Goal: Task Accomplishment & Management: Use online tool/utility

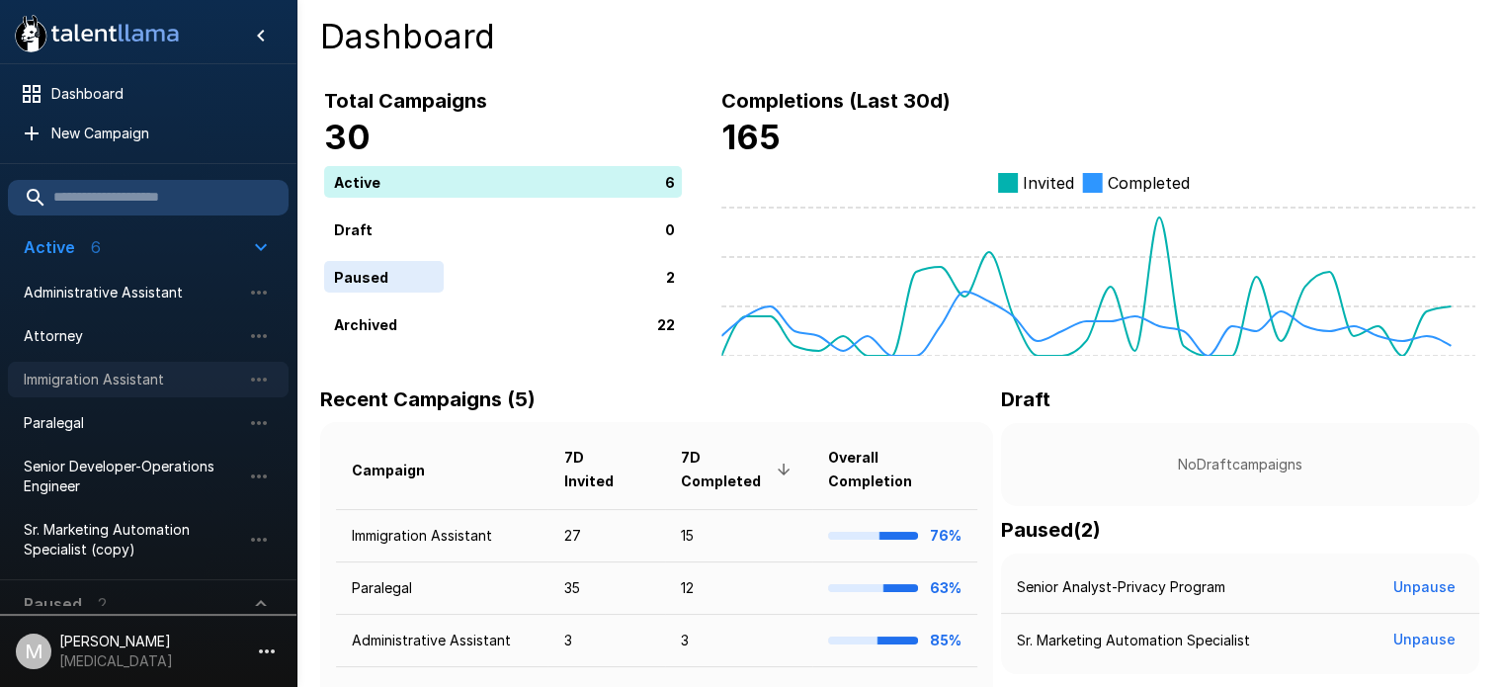
click at [133, 379] on span "Immigration Assistant" at bounding box center [132, 380] width 217 height 20
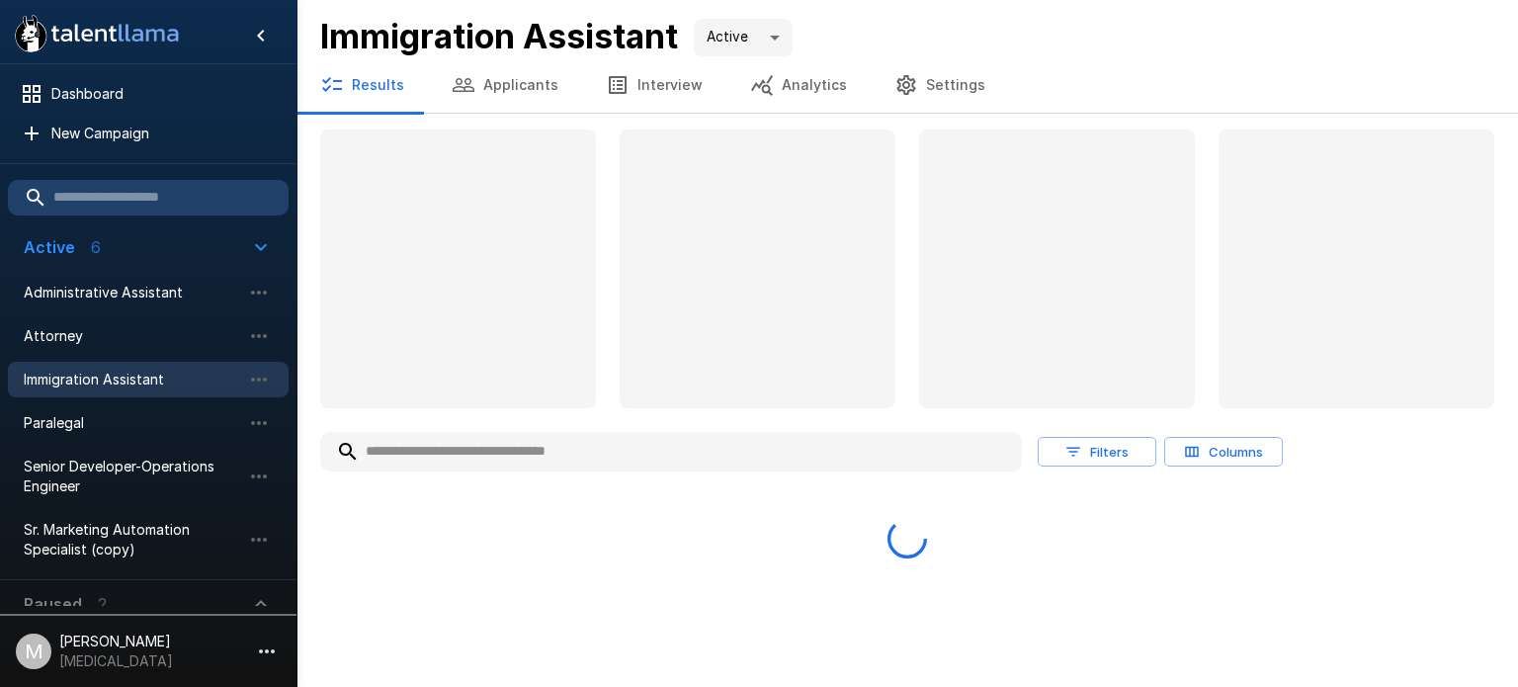
click at [522, 450] on input "text" at bounding box center [671, 452] width 702 height 36
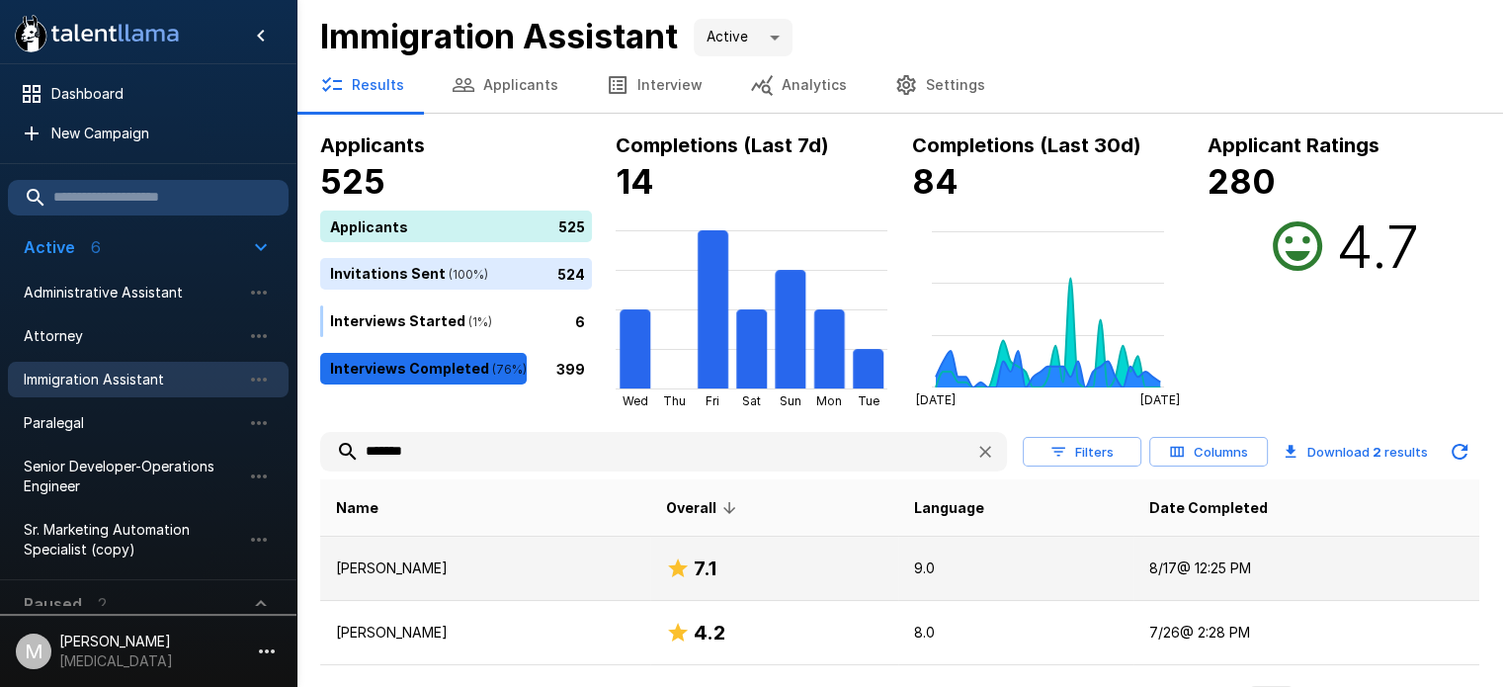
type input "*******"
click at [508, 571] on p "[PERSON_NAME]" at bounding box center [485, 568] width 298 height 20
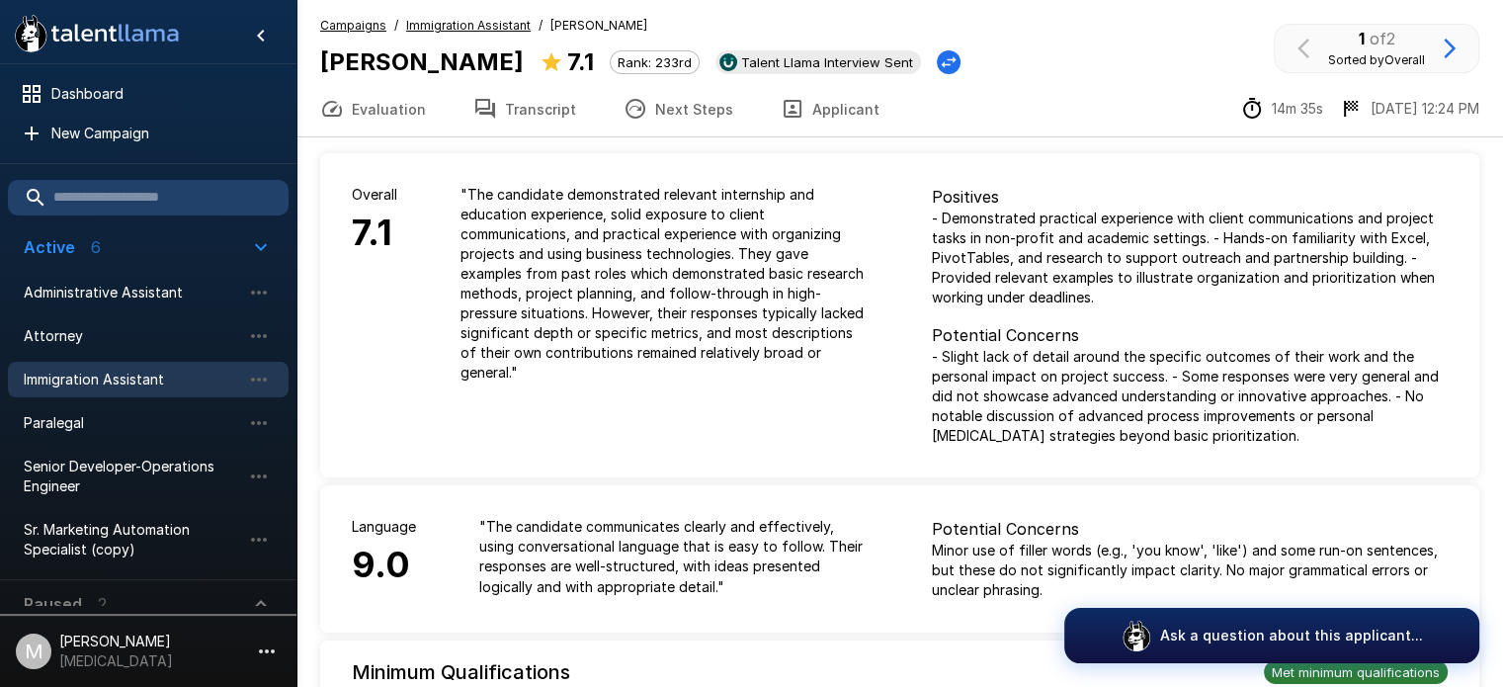
click at [524, 118] on button "Transcript" at bounding box center [525, 108] width 150 height 55
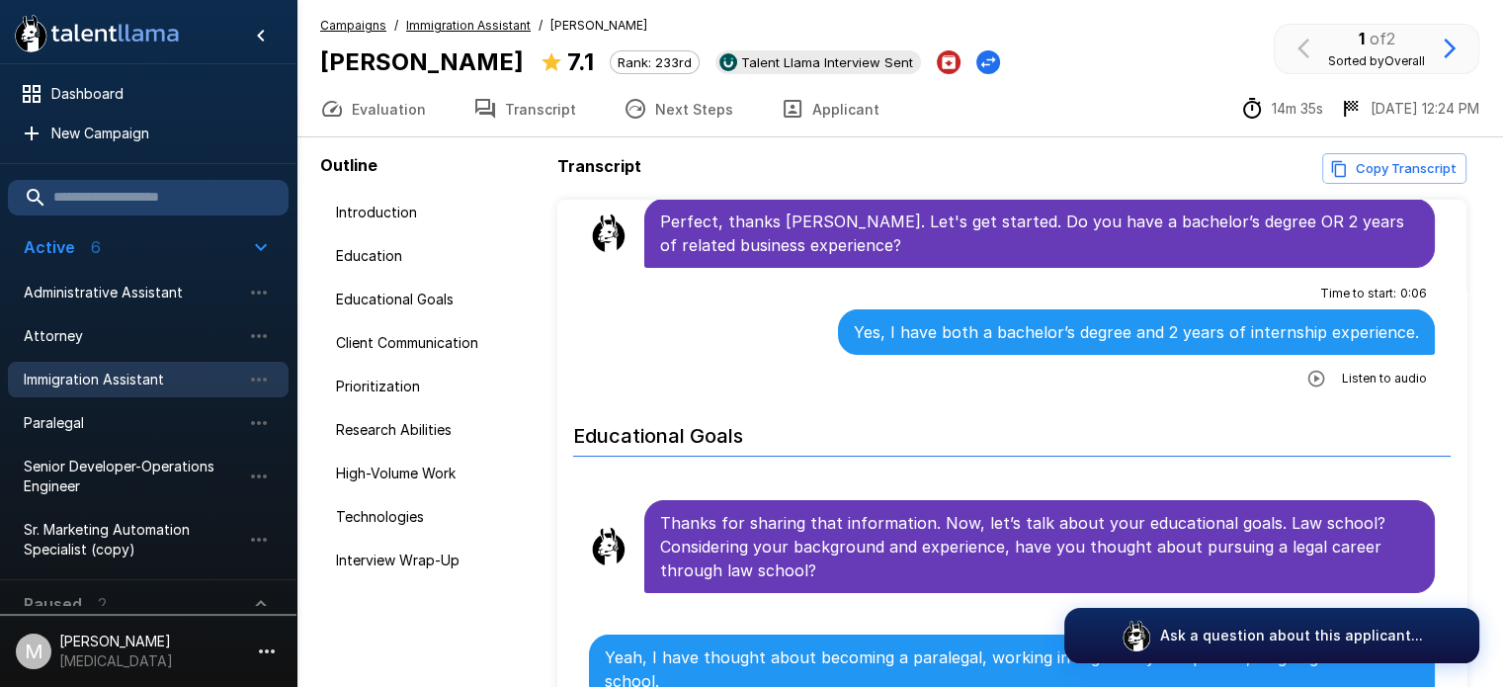
scroll to position [268, 0]
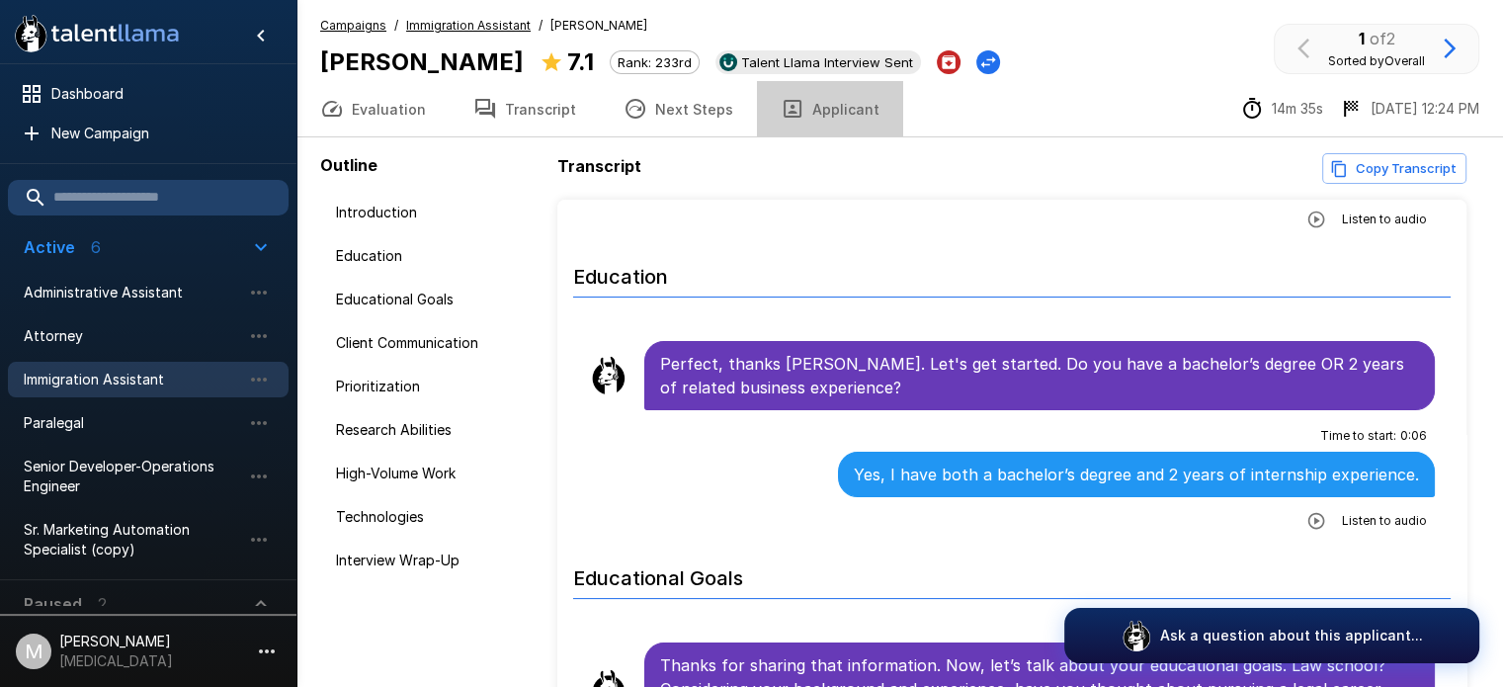
click at [838, 94] on button "Applicant" at bounding box center [830, 108] width 146 height 55
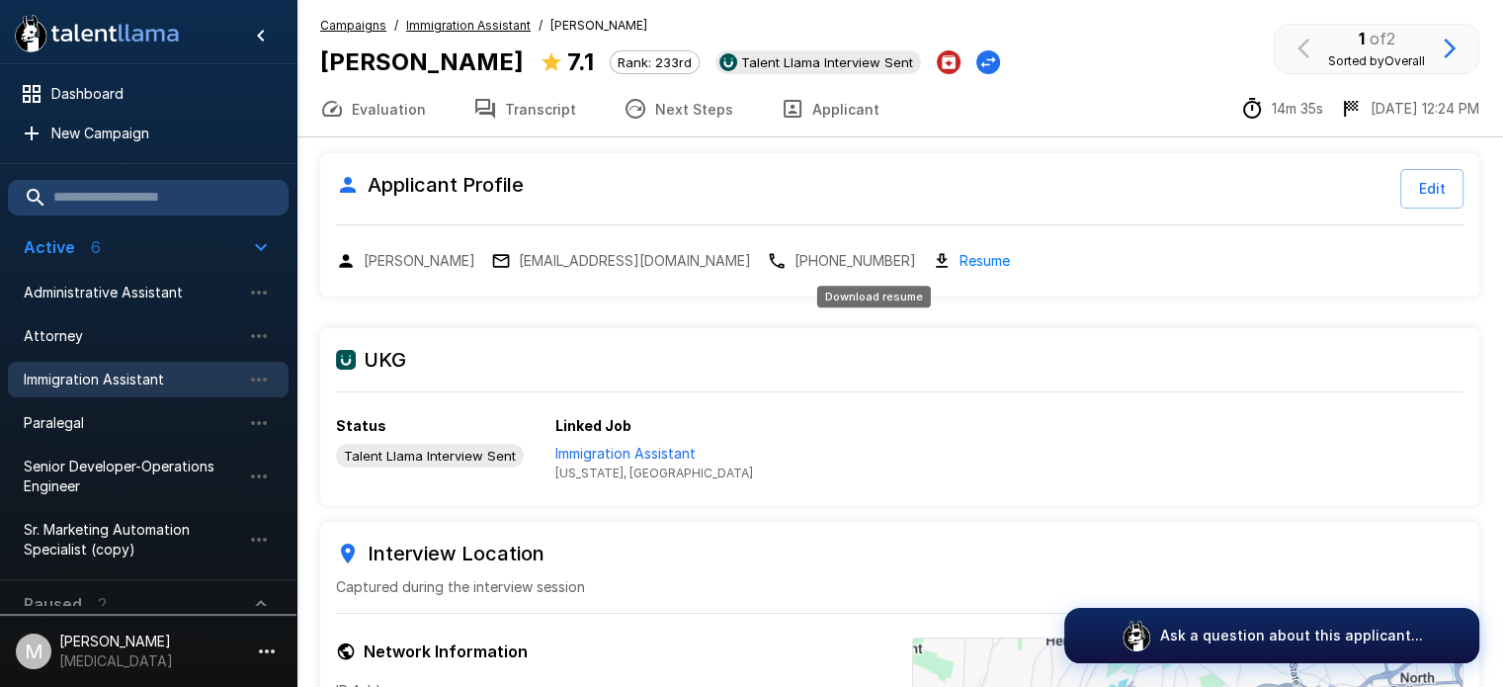
click at [890, 272] on div "Download resume" at bounding box center [874, 291] width 118 height 38
click at [960, 259] on link "Resume" at bounding box center [985, 260] width 50 height 23
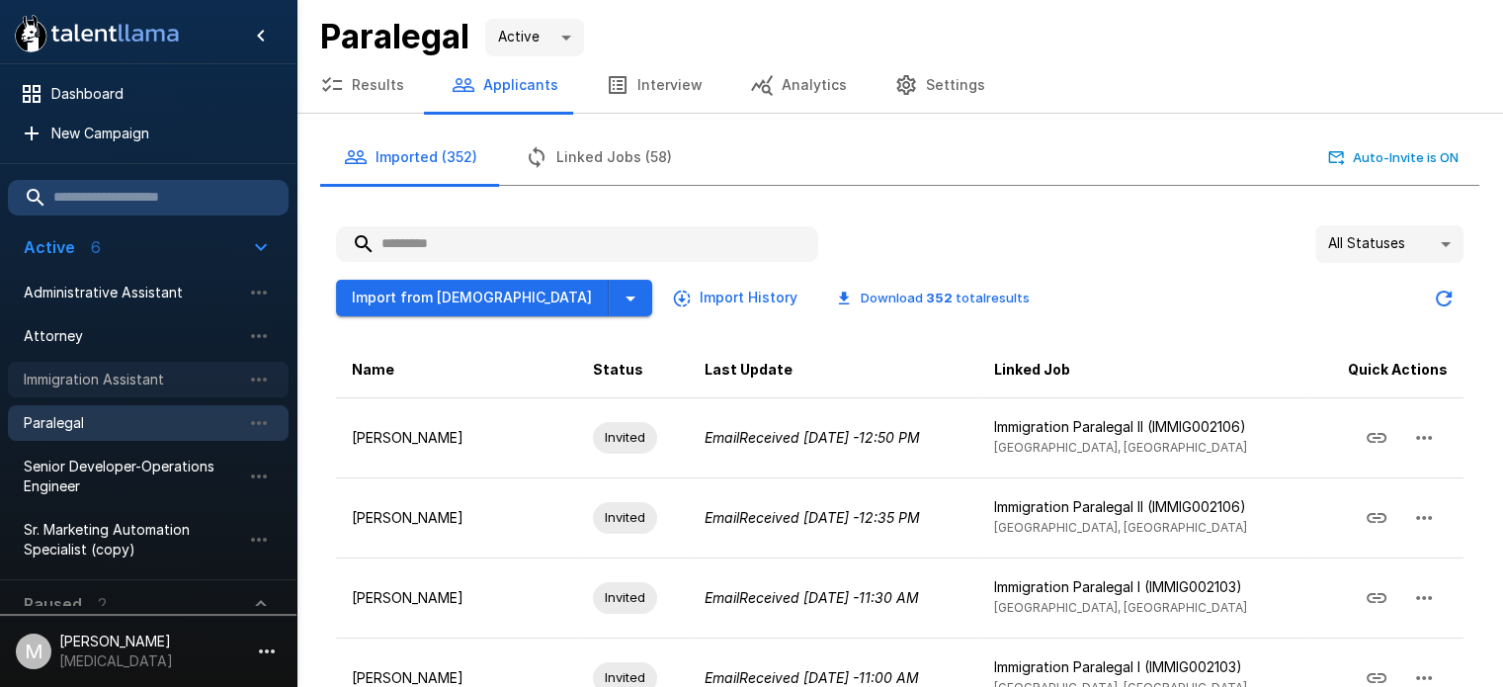
click at [138, 378] on span "Immigration Assistant" at bounding box center [132, 380] width 217 height 20
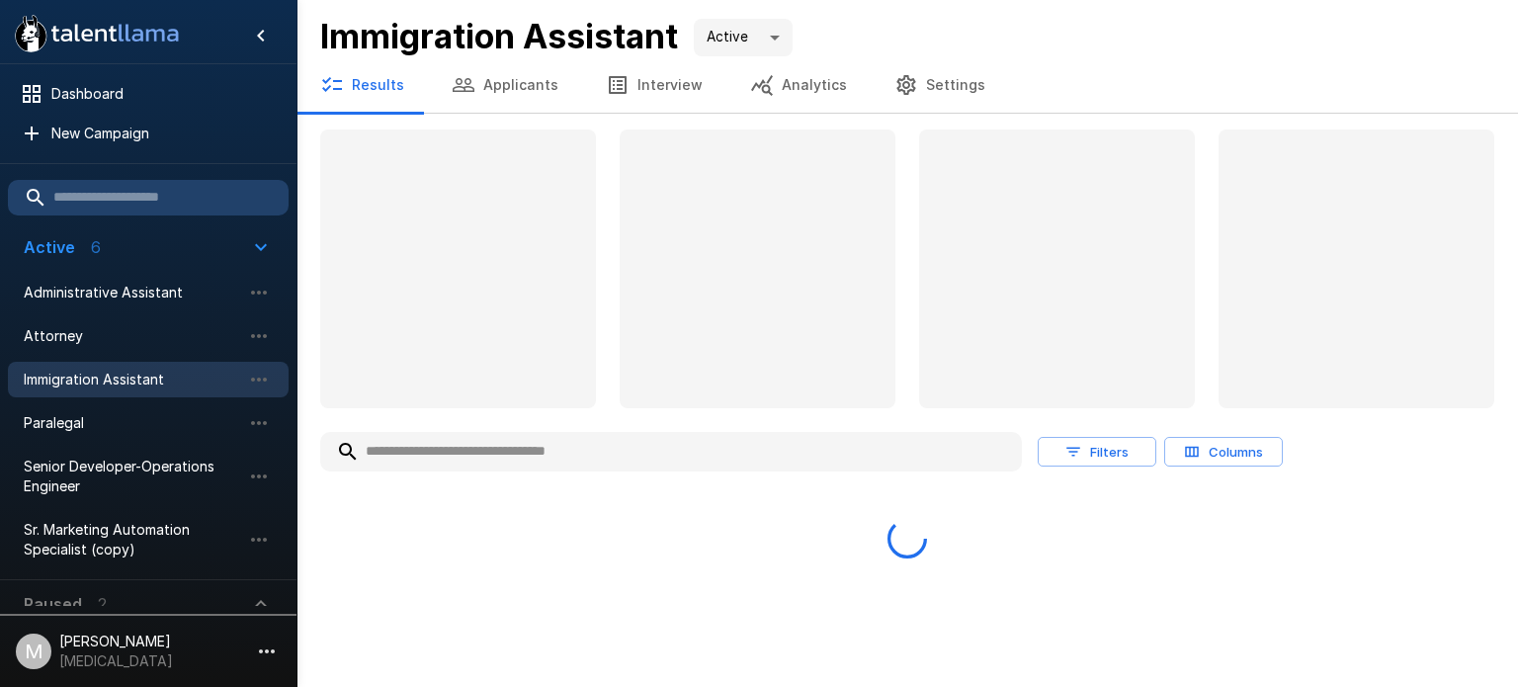
click at [420, 446] on input "text" at bounding box center [671, 452] width 702 height 36
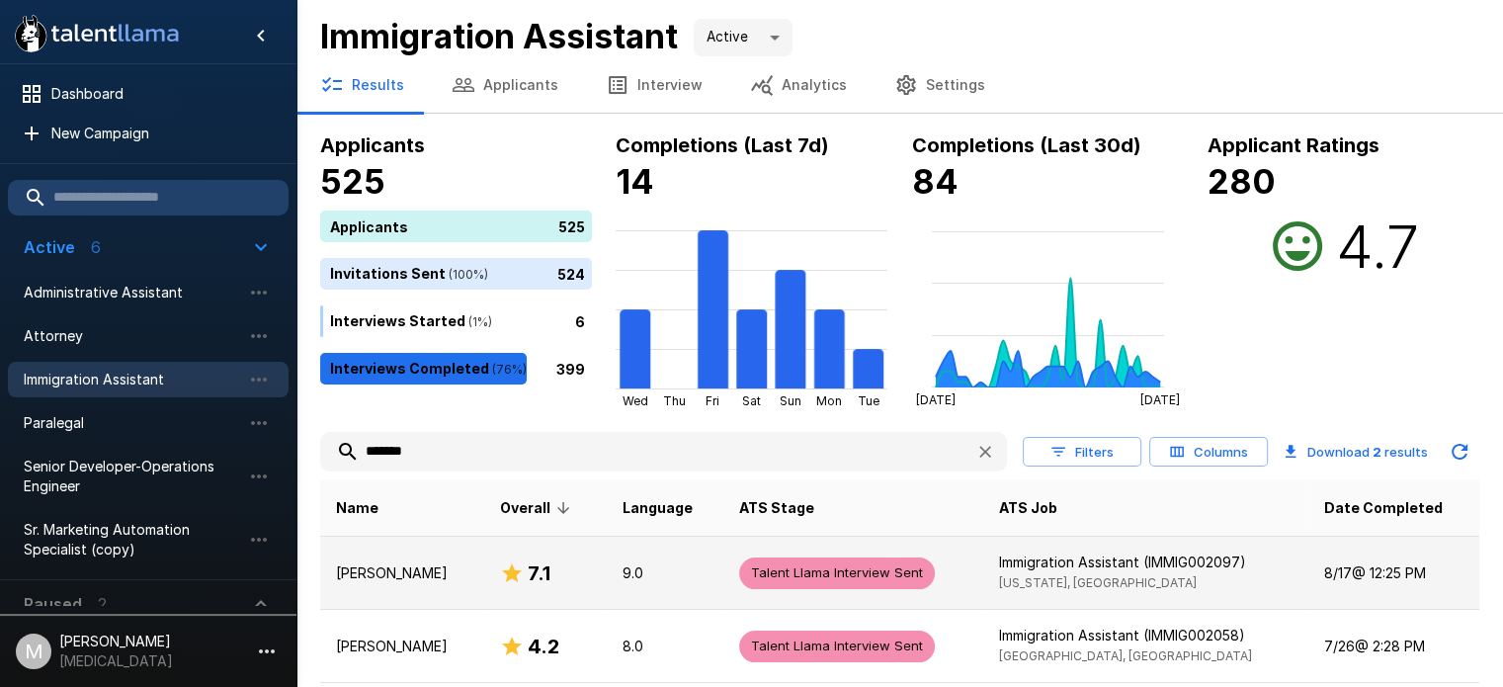
type input "*******"
click at [554, 577] on div "7.1" at bounding box center [545, 573] width 91 height 32
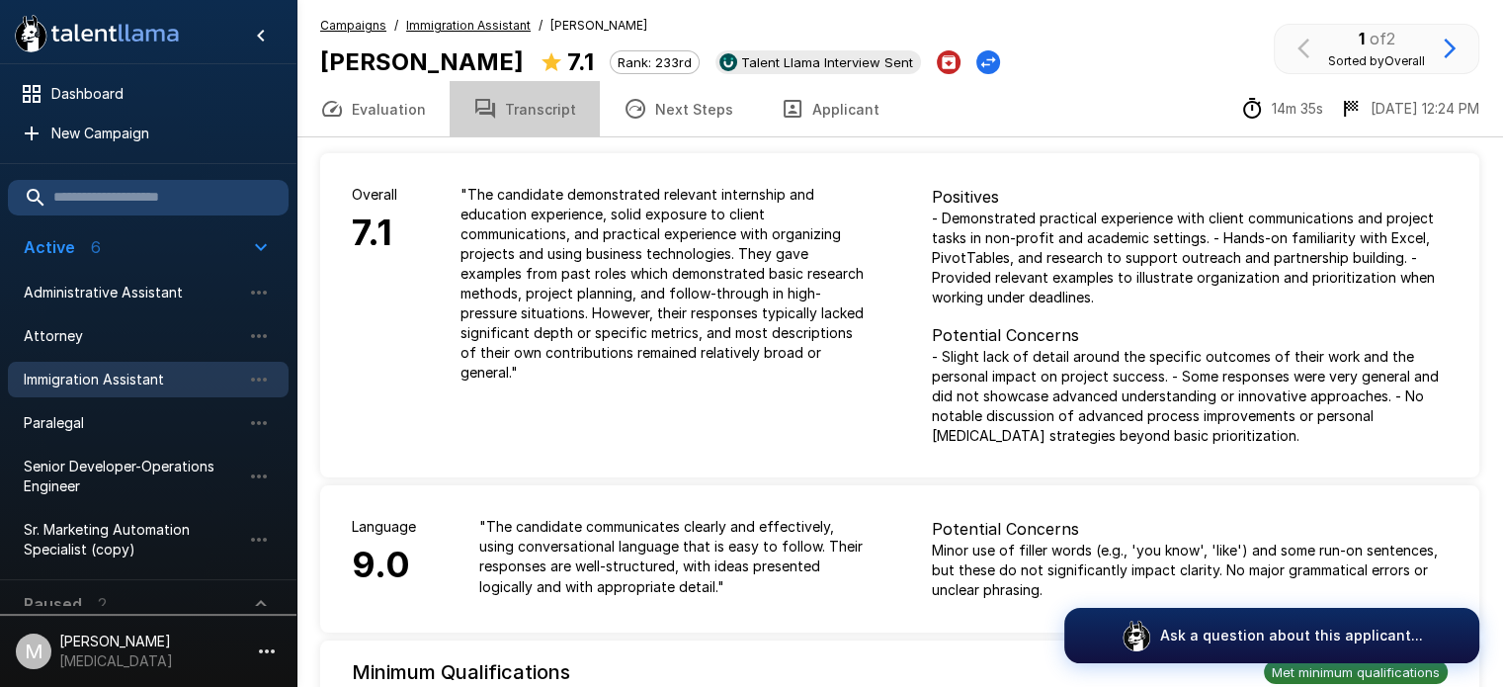
click at [534, 106] on button "Transcript" at bounding box center [525, 108] width 150 height 55
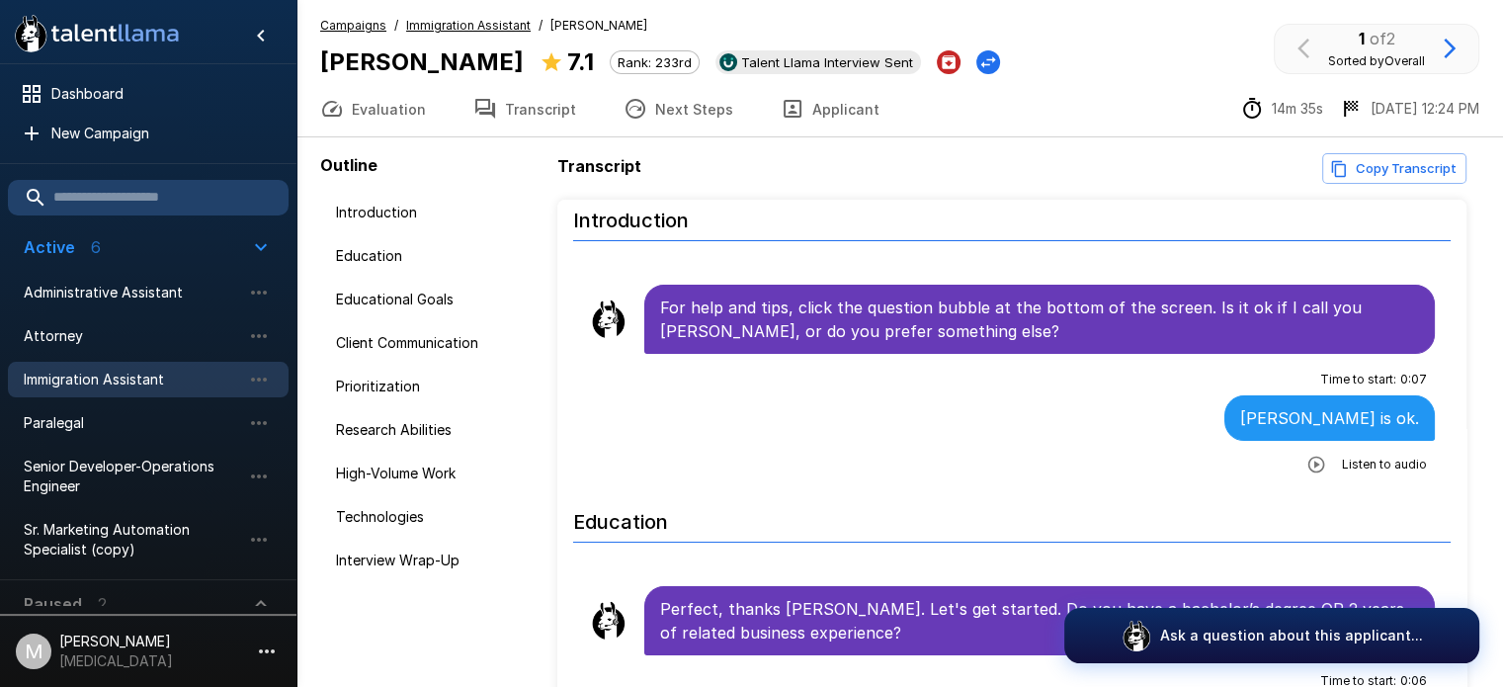
scroll to position [22, 0]
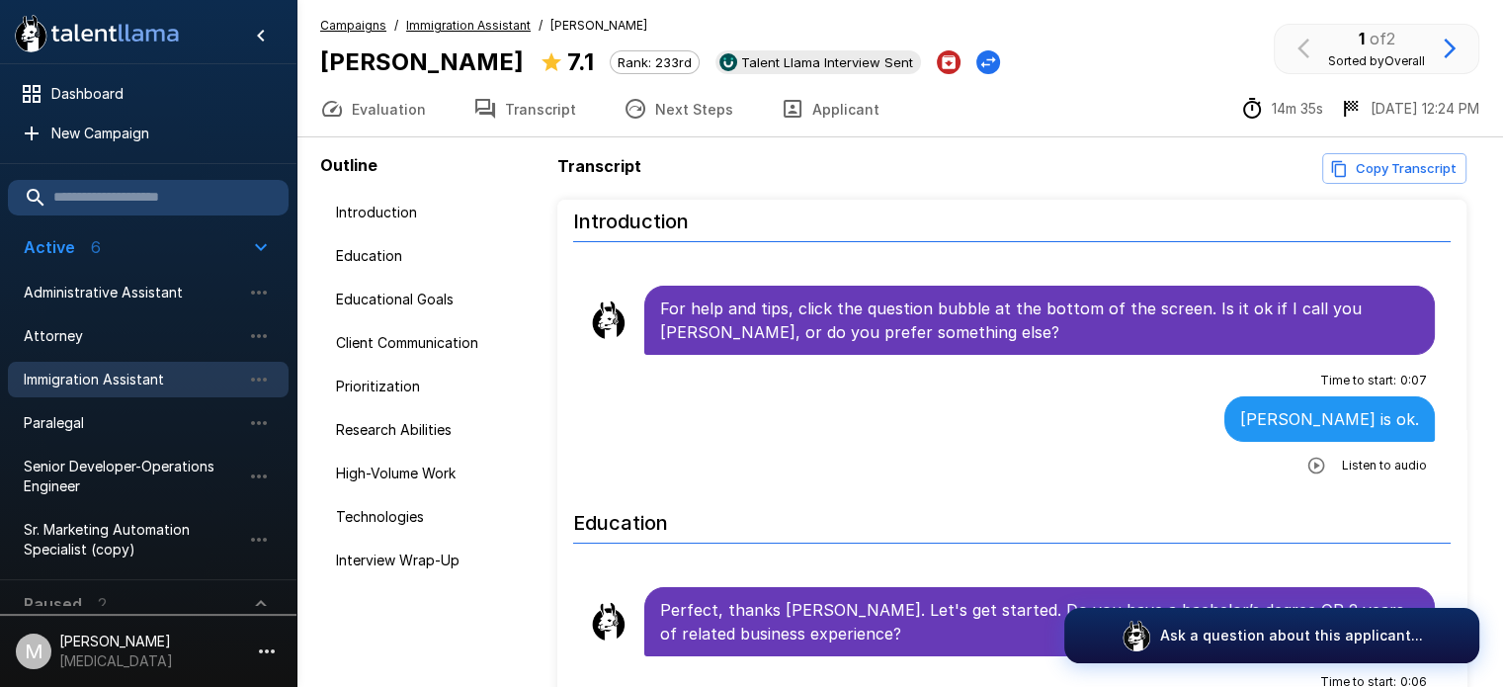
click at [615, 177] on p "Transcript" at bounding box center [599, 166] width 84 height 24
click at [820, 114] on button "Applicant" at bounding box center [830, 108] width 146 height 55
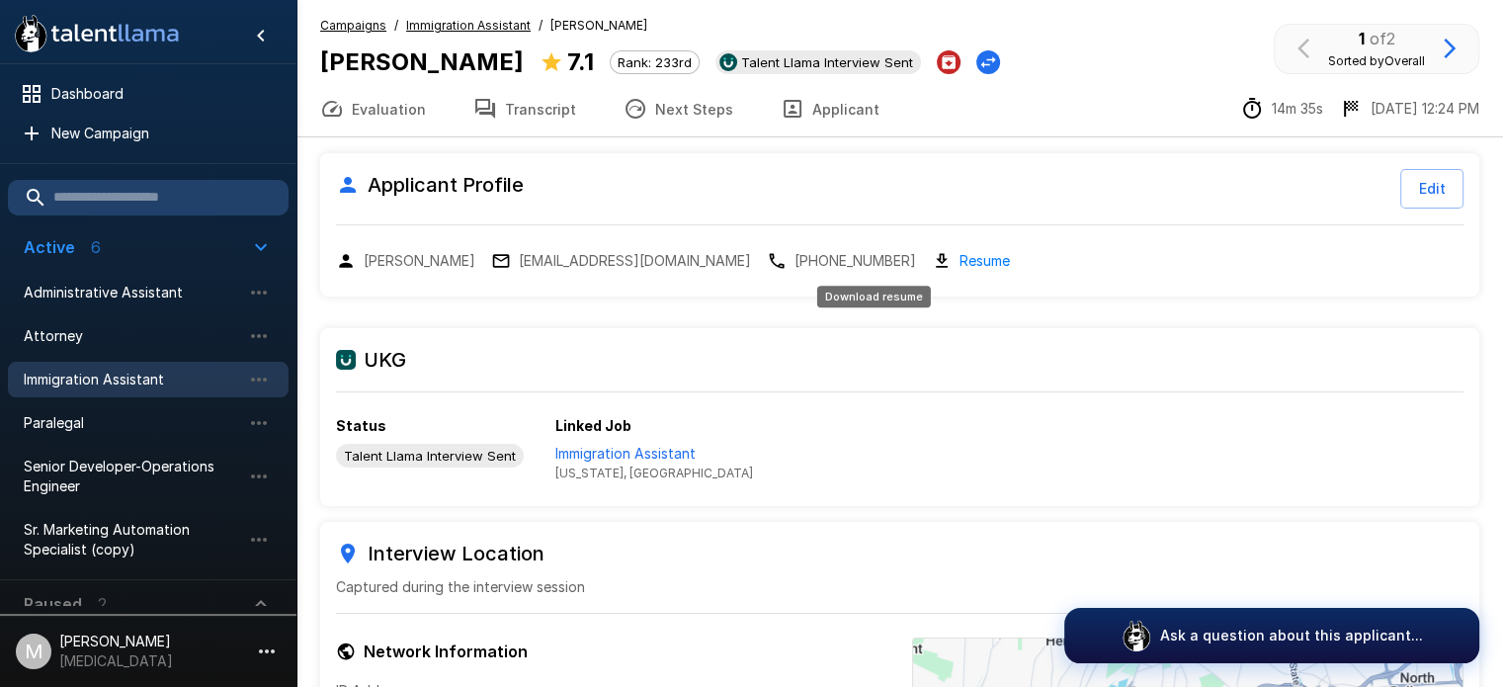
click at [960, 263] on link "Resume" at bounding box center [985, 260] width 50 height 23
click at [546, 120] on button "Transcript" at bounding box center [525, 108] width 150 height 55
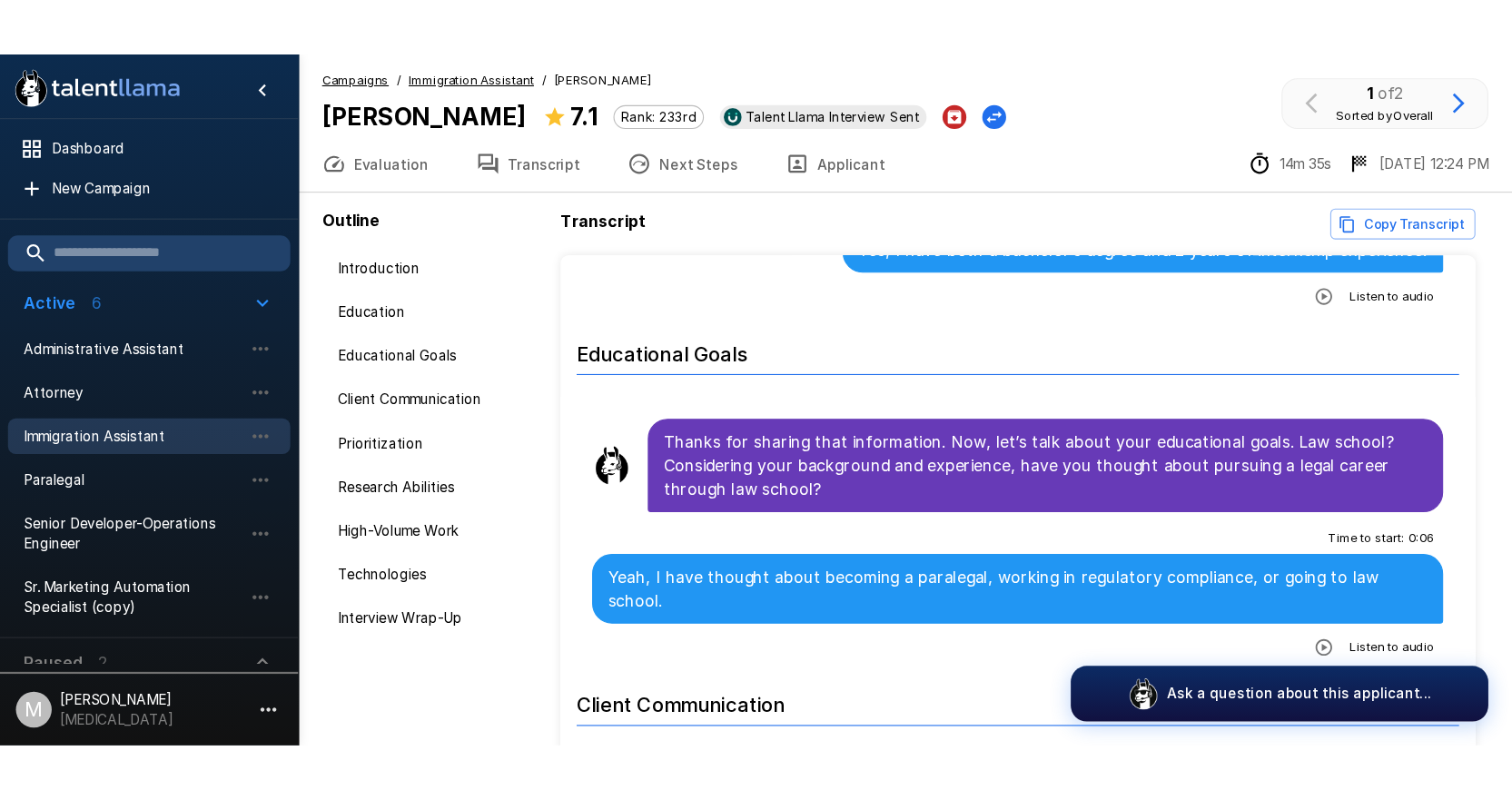
scroll to position [544, 0]
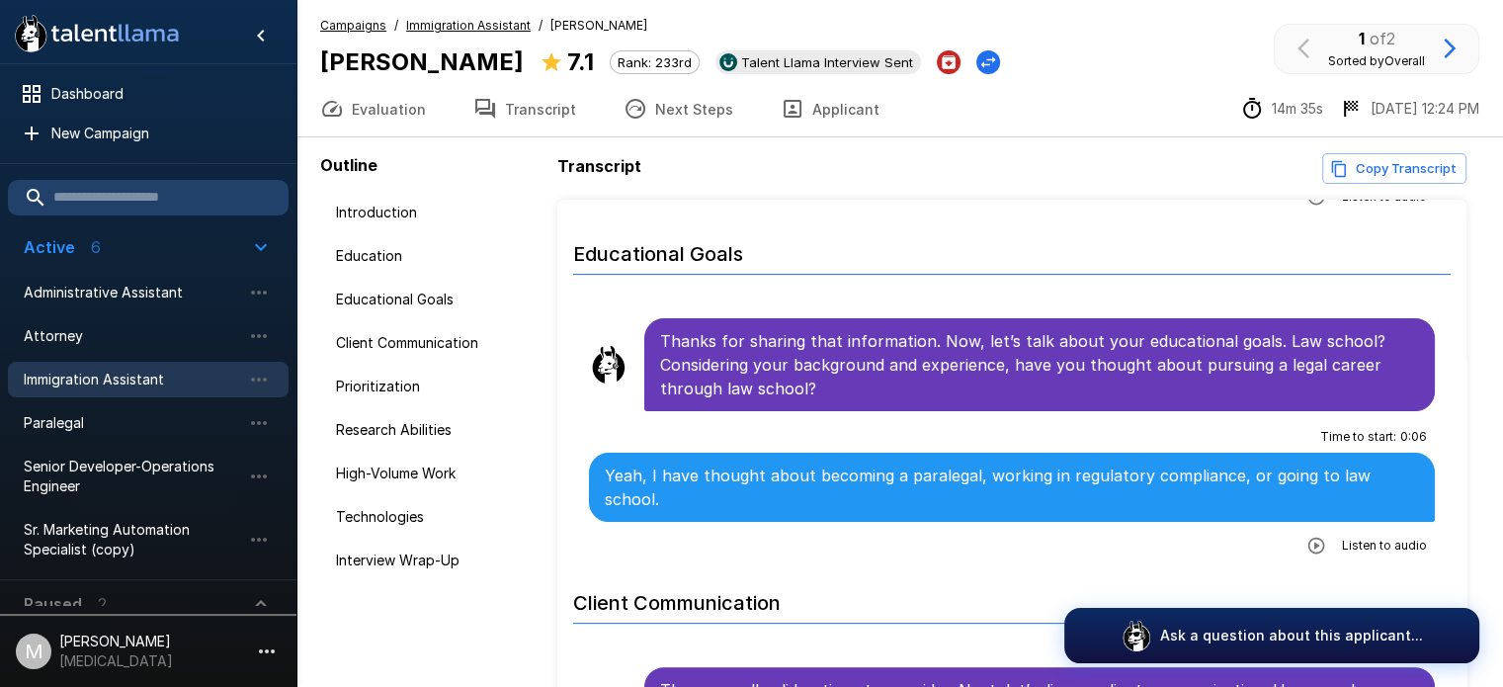
click at [134, 378] on span "Immigration Assistant" at bounding box center [132, 380] width 217 height 20
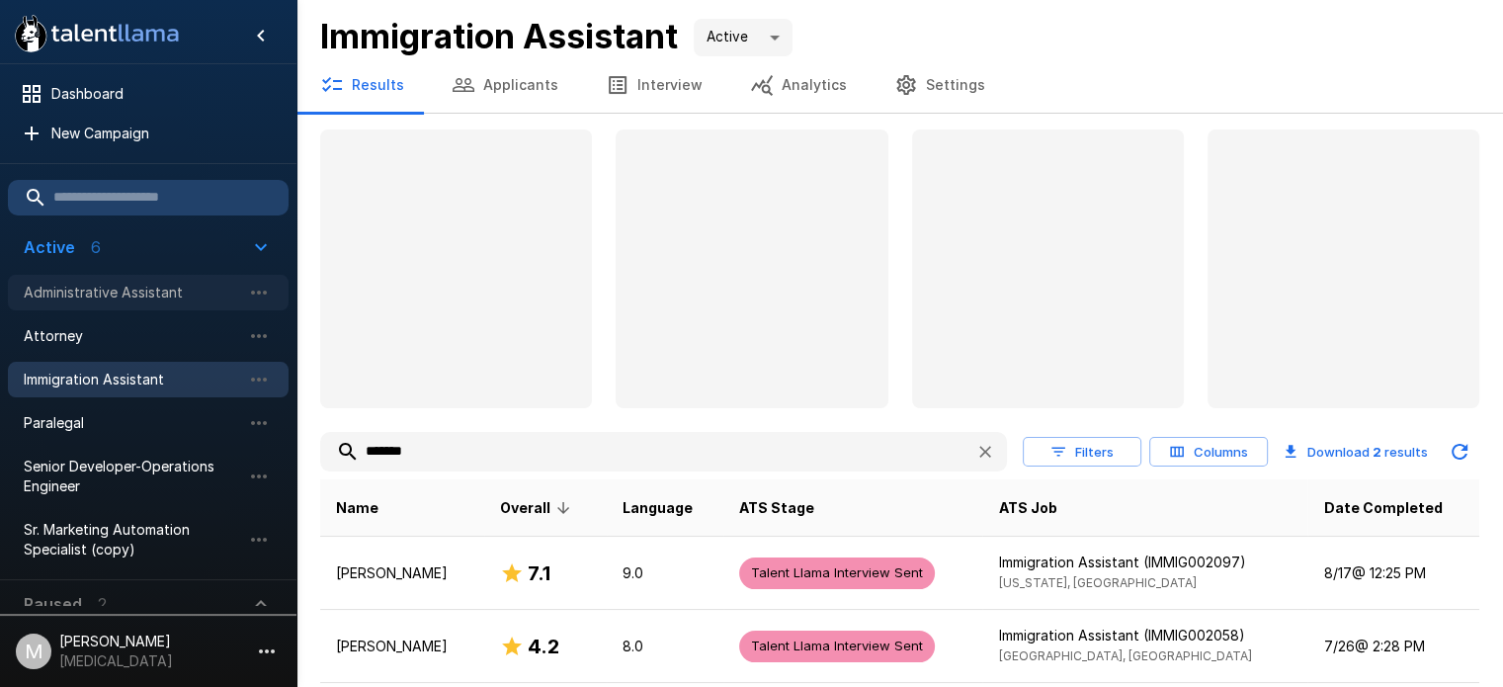
click at [119, 291] on span "Administrative Assistant" at bounding box center [132, 293] width 217 height 20
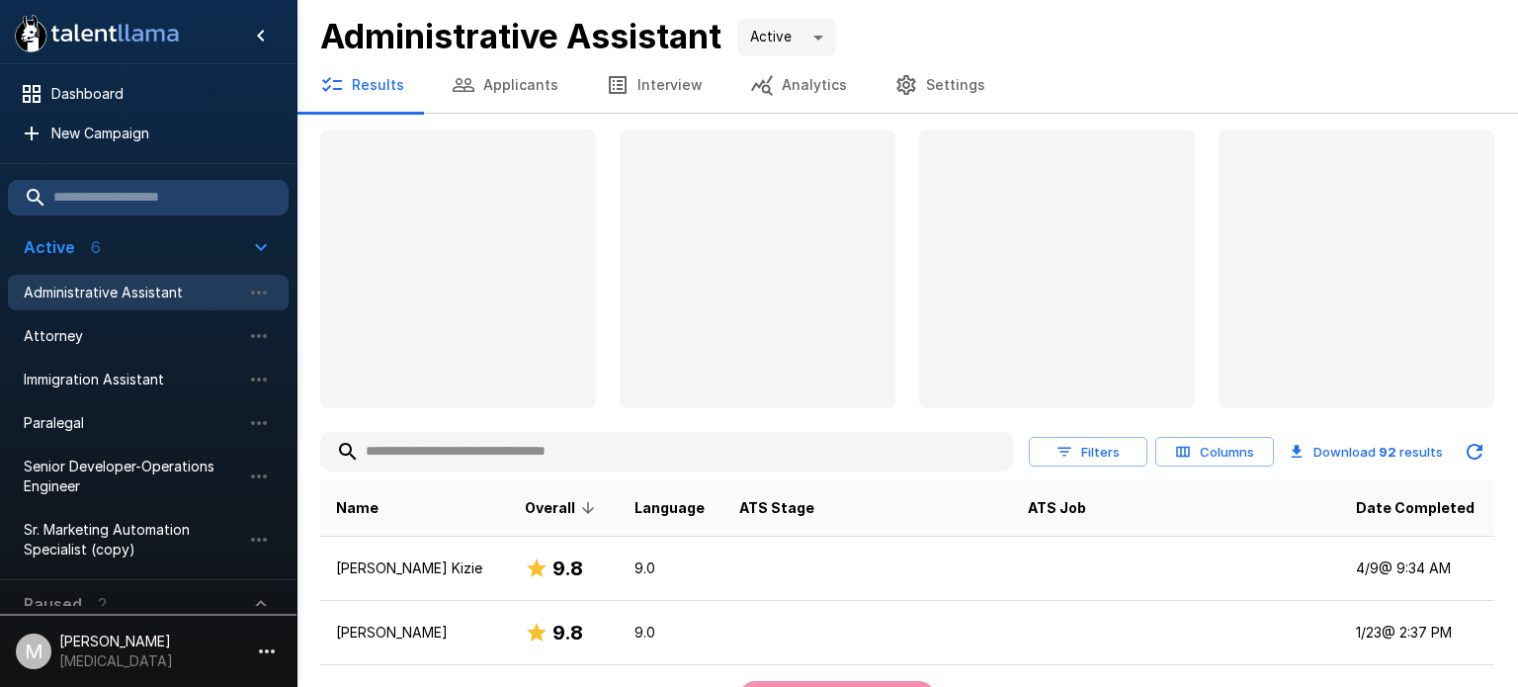
click at [475, 443] on input "text" at bounding box center [666, 452] width 693 height 36
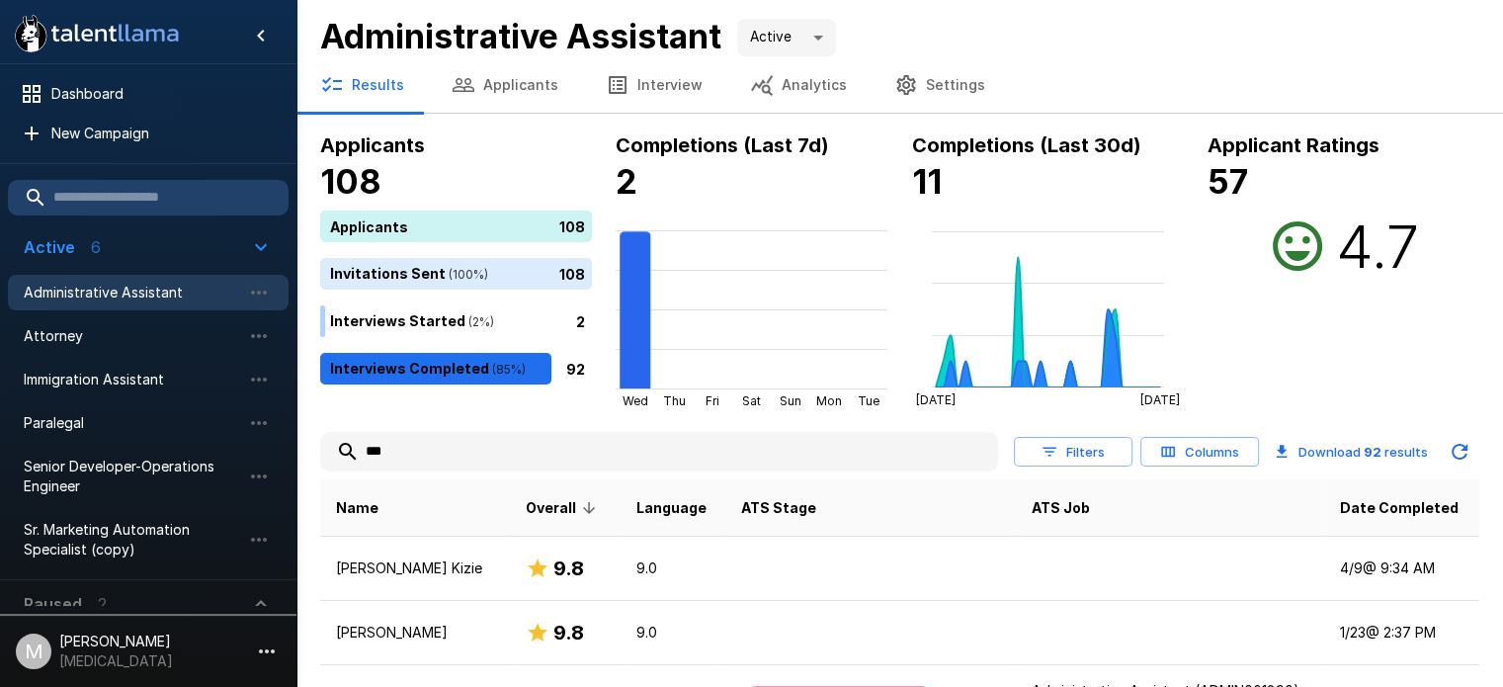
click at [475, 443] on input "***" at bounding box center [659, 452] width 678 height 36
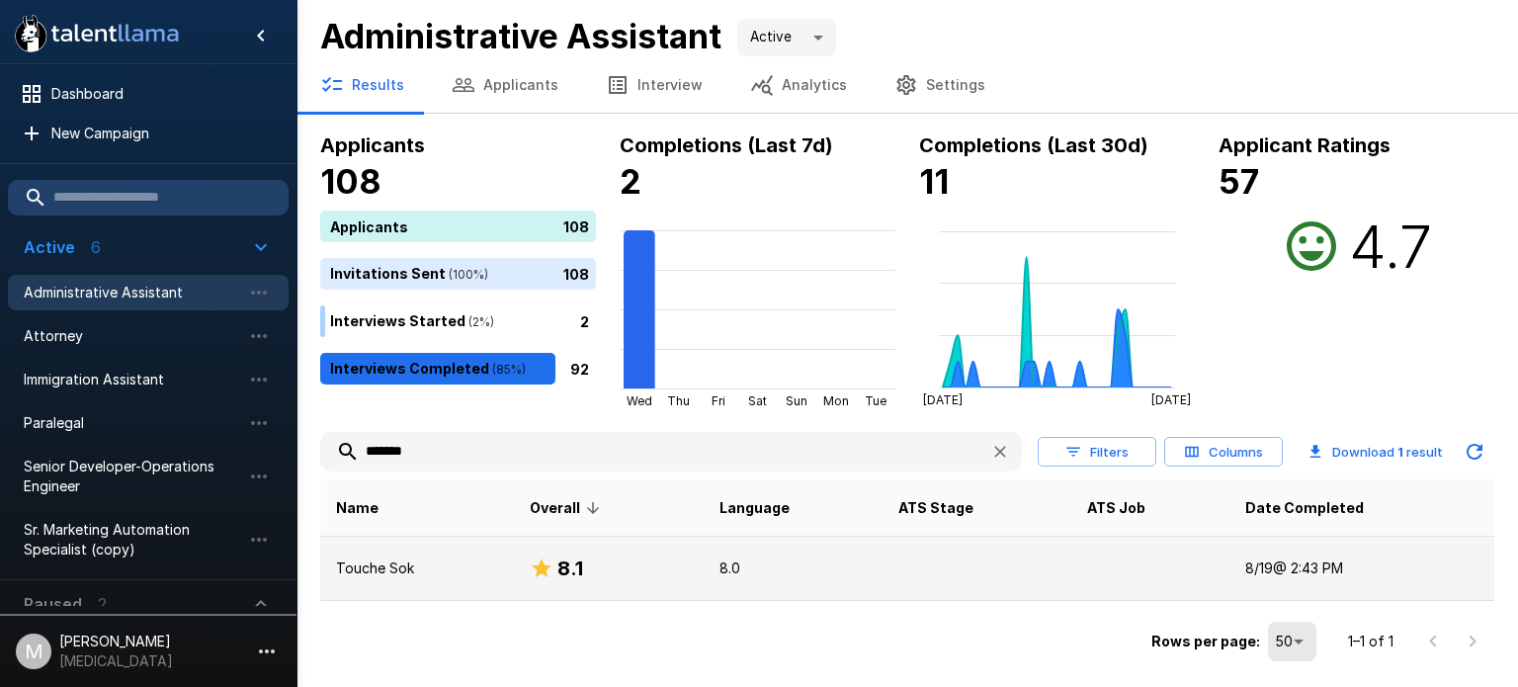
type input "******"
click at [413, 567] on p "Touche Sok" at bounding box center [417, 568] width 162 height 20
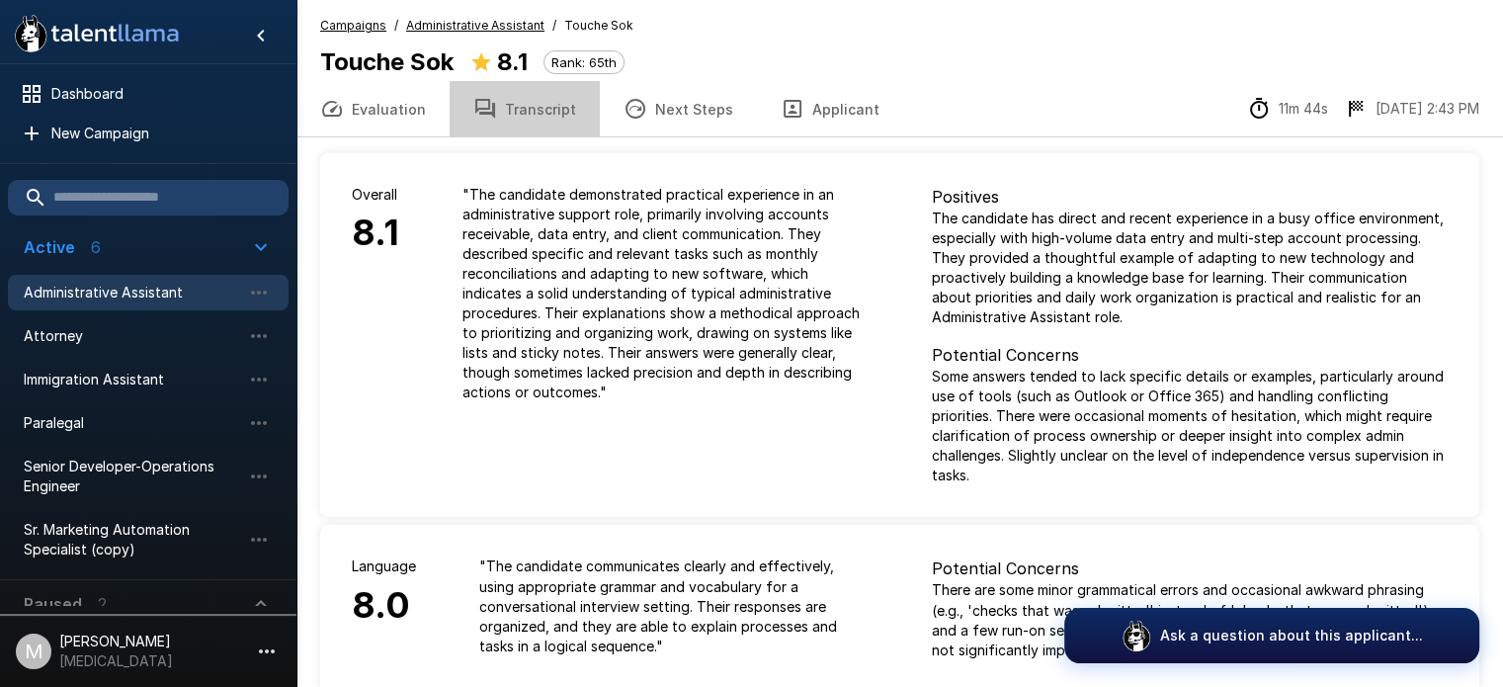
click at [526, 112] on button "Transcript" at bounding box center [525, 108] width 150 height 55
